Goal: Task Accomplishment & Management: Manage account settings

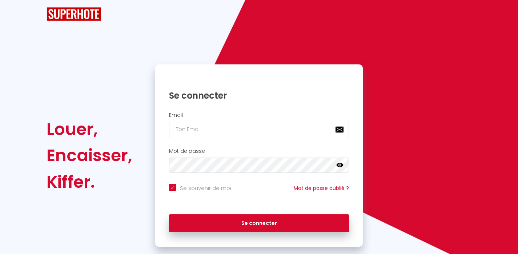
checkbox input "true"
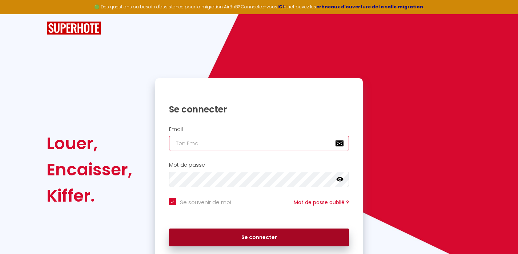
type input "[EMAIL_ADDRESS][DOMAIN_NAME]"
click at [262, 239] on button "Se connecter" at bounding box center [259, 237] width 180 height 18
checkbox input "true"
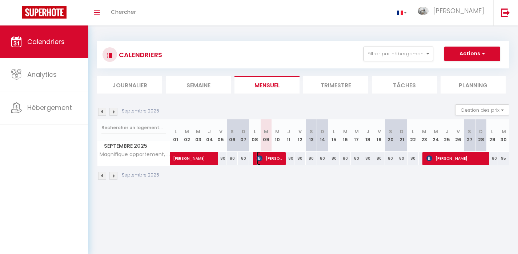
click at [258, 159] on img at bounding box center [259, 158] width 6 height 6
select select "OK"
select select "0"
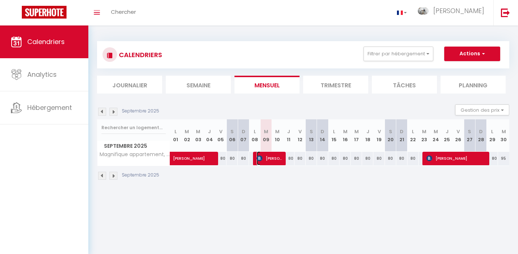
select select "1"
select select
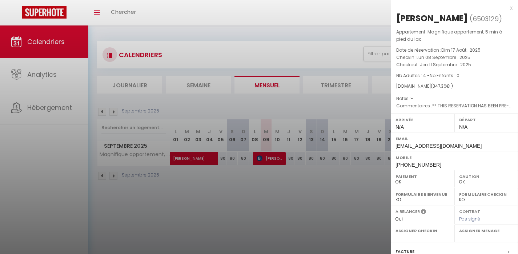
drag, startPoint x: 454, startPoint y: 86, endPoint x: 394, endPoint y: 15, distance: 93.6
click at [394, 15] on div "[PERSON_NAME] ( 6503129 ) Appartement : Magnifique appartement, 5 min à pied du…" at bounding box center [454, 173] width 127 height 323
copy div "[PERSON_NAME] ( 6503129 ) Appartement : Magnifique appartement, 5 min à pied du…"
click at [336, 202] on div at bounding box center [259, 127] width 518 height 254
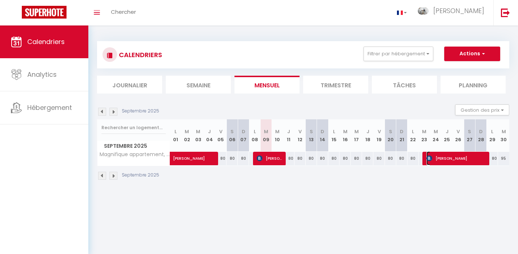
click at [461, 157] on span "[PERSON_NAME]" at bounding box center [456, 158] width 60 height 14
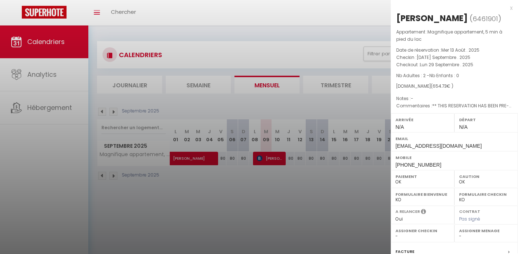
drag, startPoint x: 456, startPoint y: 86, endPoint x: 396, endPoint y: 20, distance: 88.5
click at [396, 20] on div "[PERSON_NAME] ( 6461901 ) Appartement : Magnifique appartement, 5 min à pied du…" at bounding box center [454, 173] width 127 height 323
copy div "[PERSON_NAME] ( 6461901 ) Appartement : Magnifique appartement, 5 min à pied du…"
click at [134, 234] on div at bounding box center [259, 127] width 518 height 254
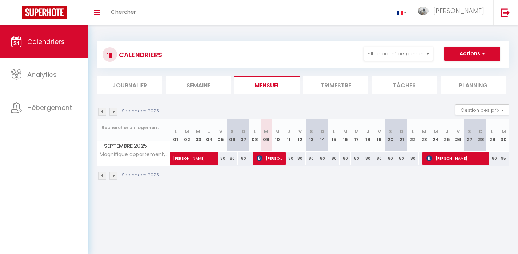
click at [329, 88] on li "Trimestre" at bounding box center [335, 85] width 65 height 18
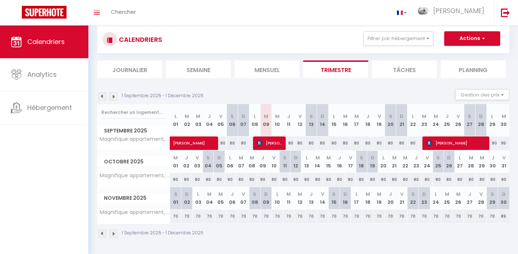
scroll to position [25, 0]
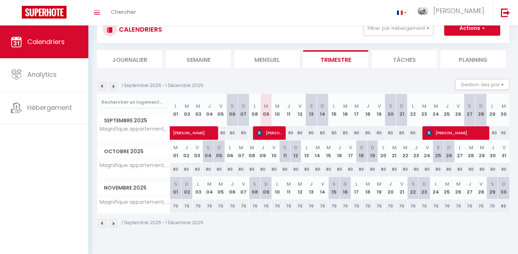
click at [115, 223] on img at bounding box center [113, 223] width 8 height 8
select select "0"
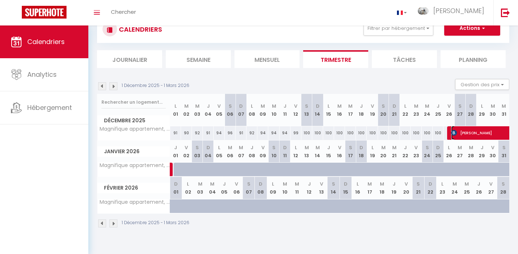
click at [472, 135] on span "[PERSON_NAME]" at bounding box center [501, 133] width 100 height 14
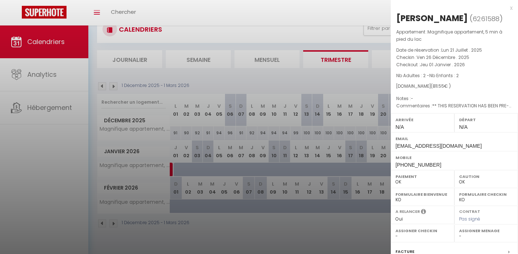
drag, startPoint x: 450, startPoint y: 86, endPoint x: 393, endPoint y: 12, distance: 93.2
click at [393, 12] on div "[PERSON_NAME] ( 6261588 ) Appartement : Magnifique appartement, 5 min à pied du…" at bounding box center [454, 173] width 127 height 323
copy div "[PERSON_NAME] ( 6261588 ) Appartement : Magnifique appartement, 5 min à pied du…"
